Goal: Understand process/instructions

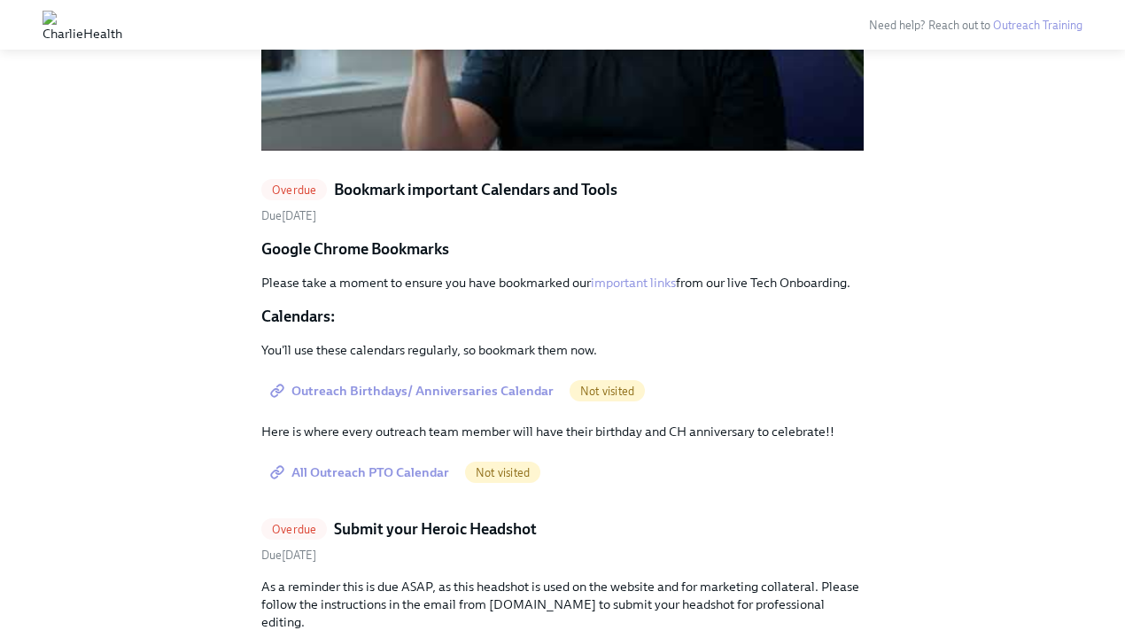
scroll to position [1448, 0]
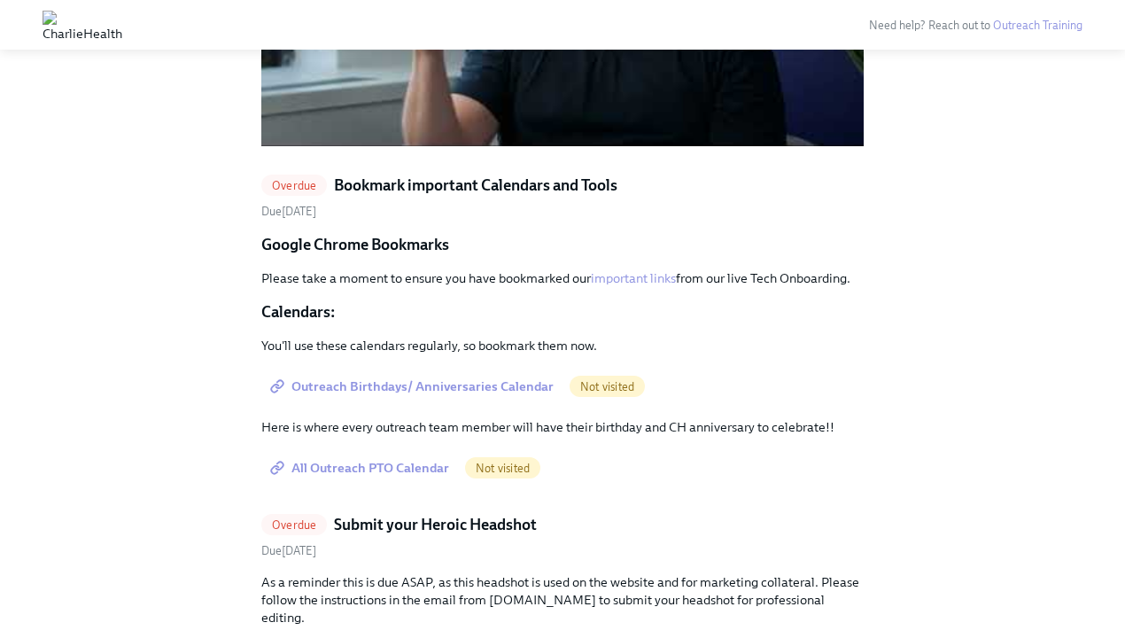
click at [510, 185] on h5 "Bookmark important Calendars and Tools" at bounding box center [476, 185] width 284 height 21
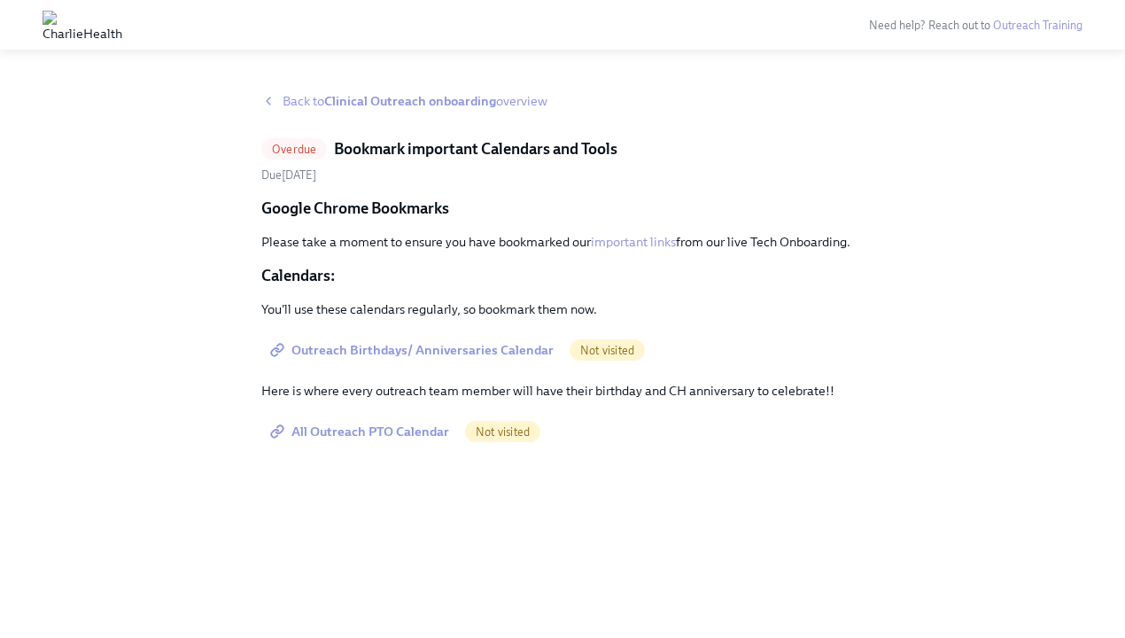
click at [413, 348] on span "Outreach Birthdays/ Anniversaries Calendar" at bounding box center [414, 350] width 280 height 18
click at [372, 435] on span "All Outreach PTO Calendar" at bounding box center [361, 432] width 175 height 18
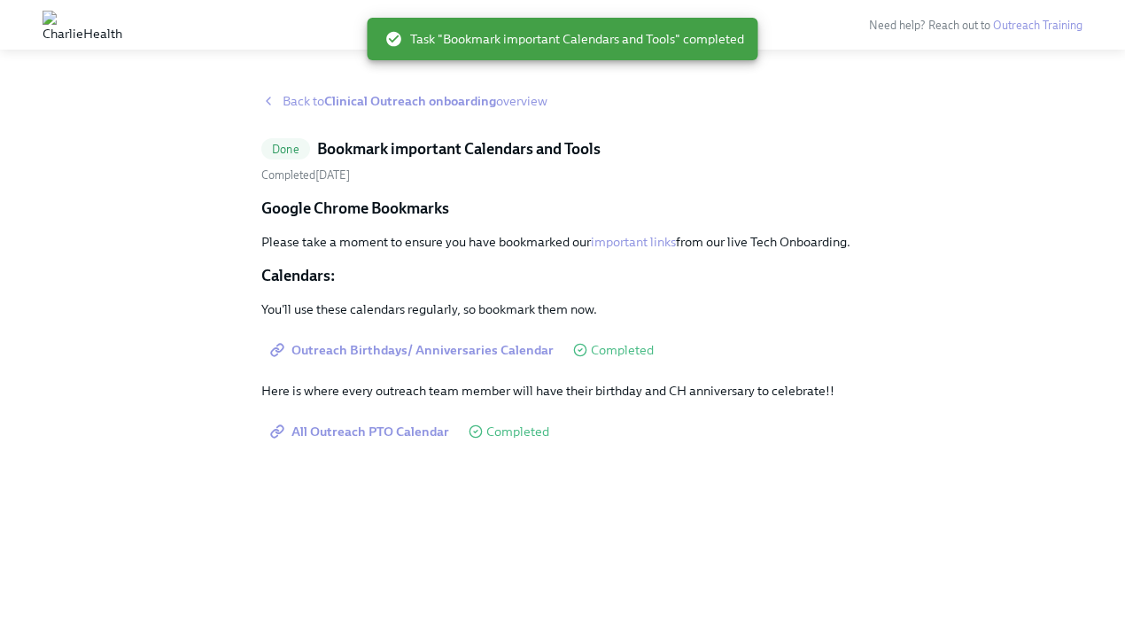
click at [272, 99] on icon at bounding box center [268, 101] width 14 height 14
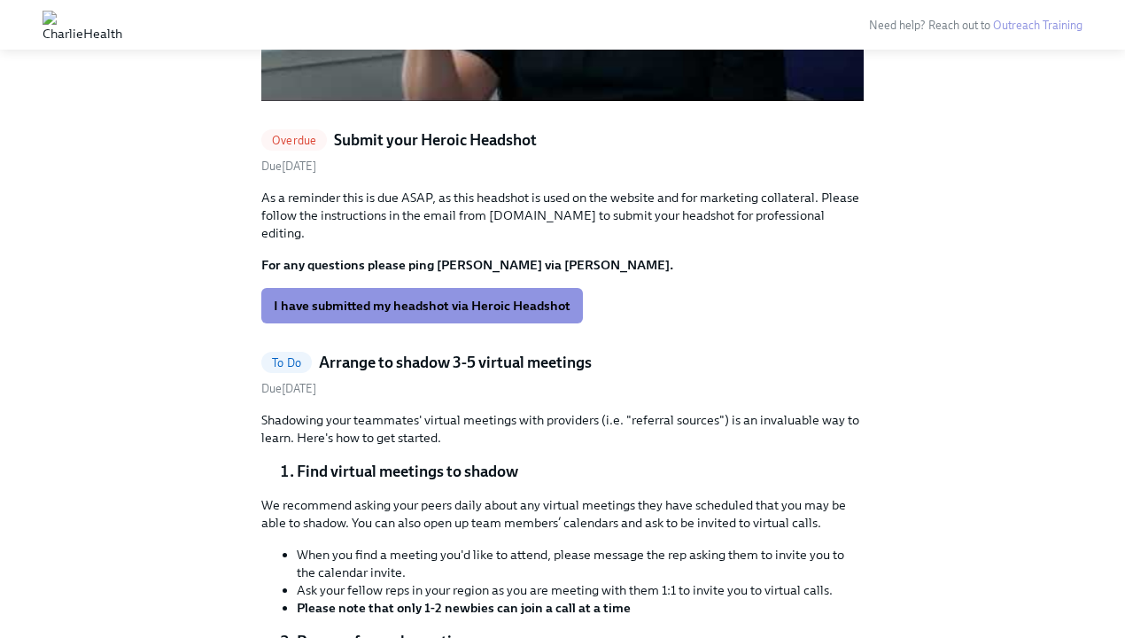
scroll to position [1502, 0]
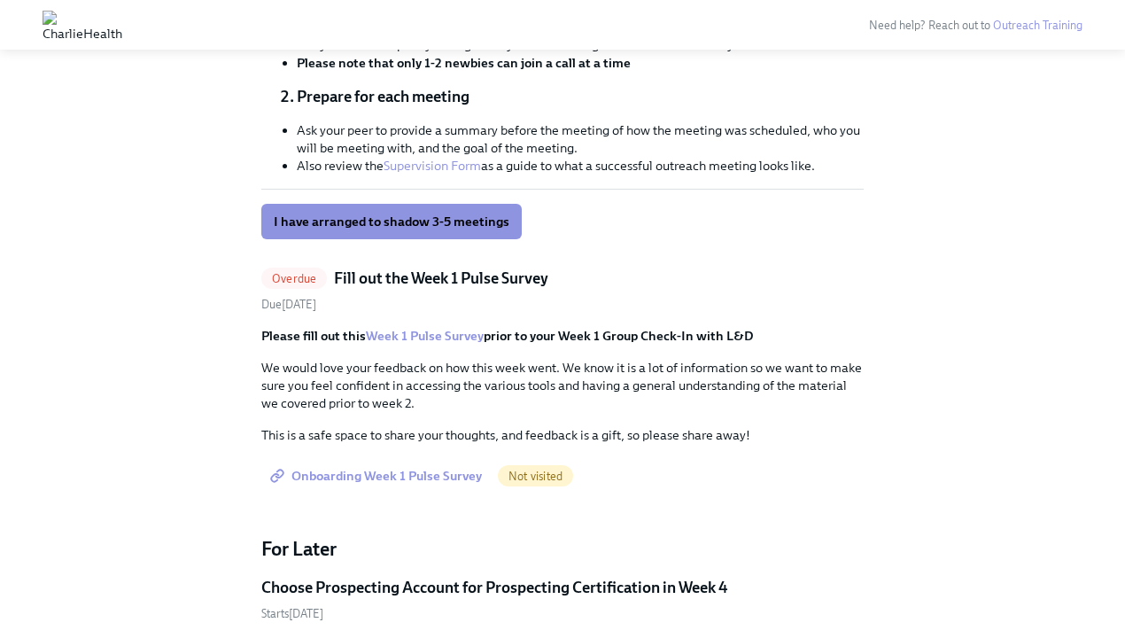
scroll to position [2040, 0]
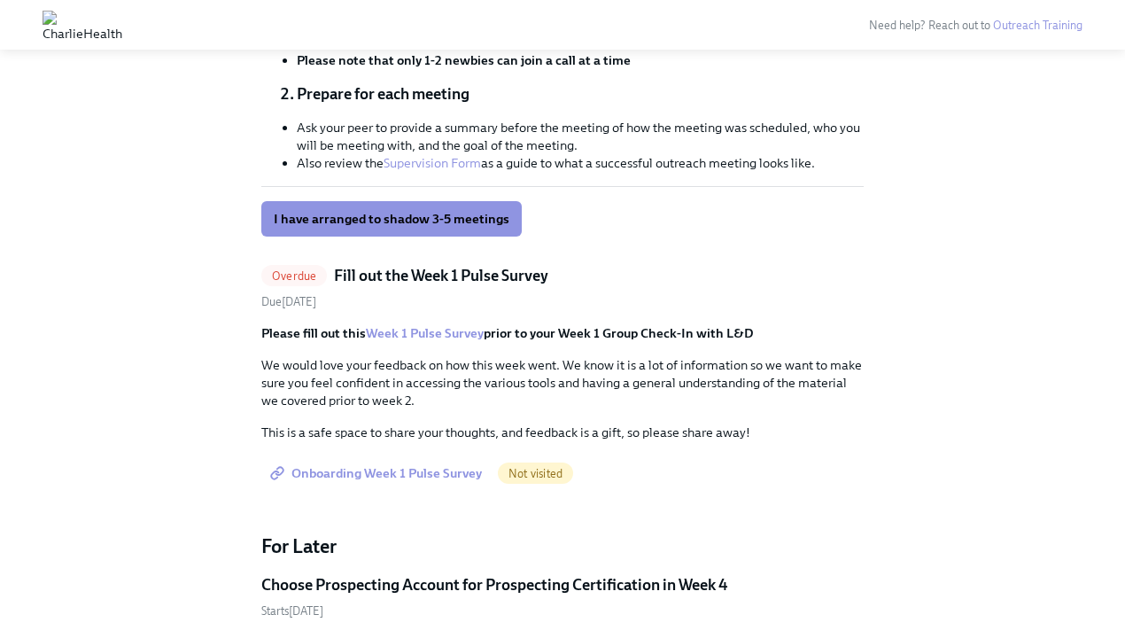
click at [387, 464] on span "Onboarding Week 1 Pulse Survey" at bounding box center [378, 473] width 208 height 18
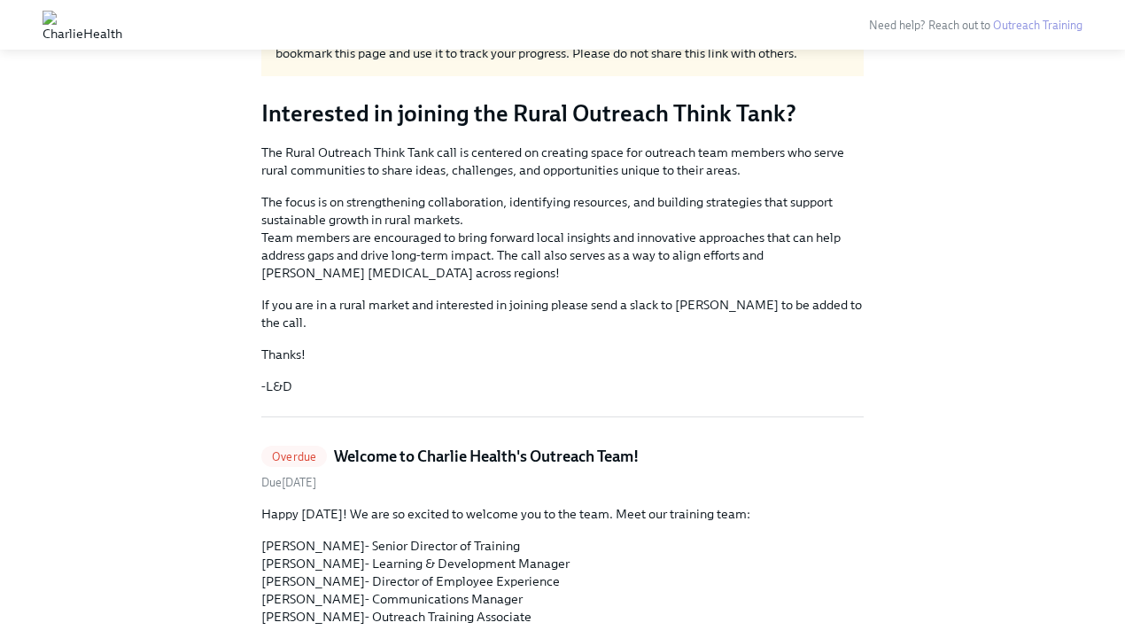
scroll to position [0, 0]
